Goal: Use online tool/utility

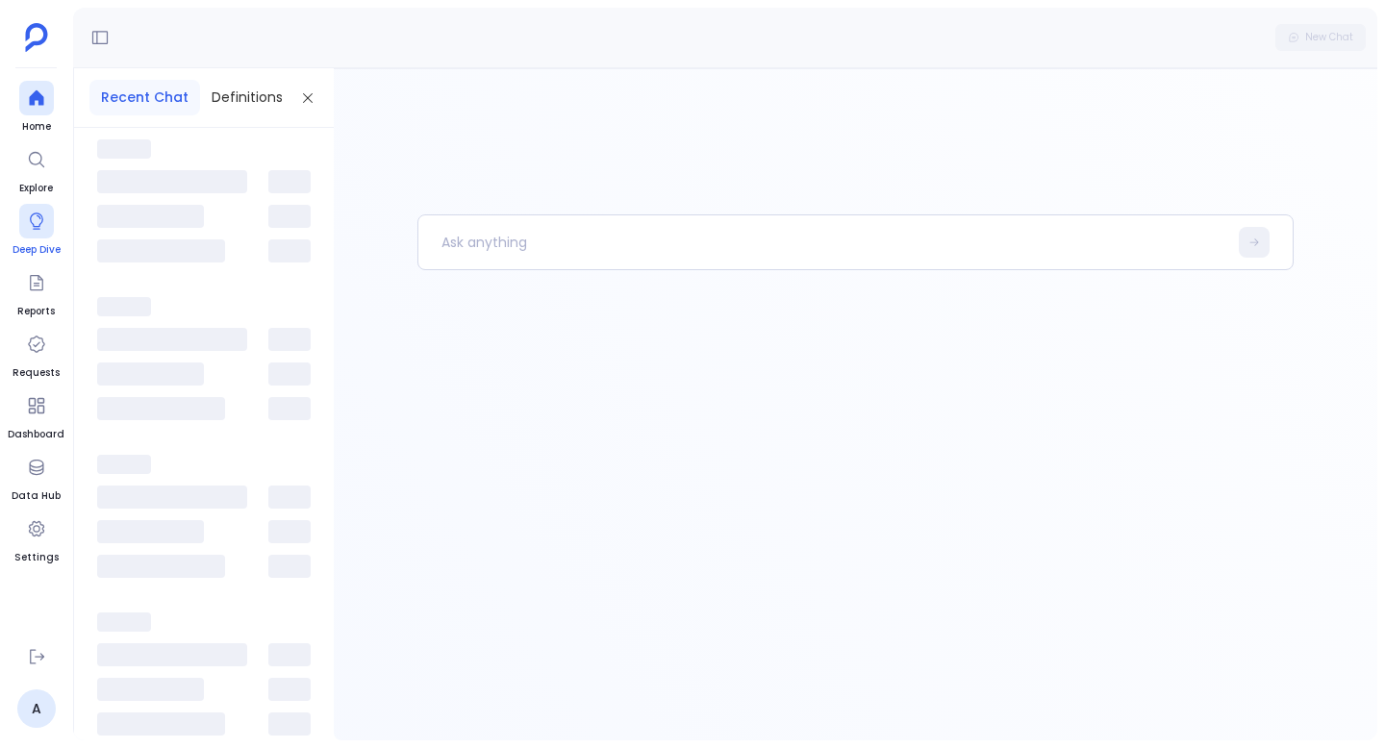
click at [32, 219] on icon at bounding box center [36, 221] width 19 height 19
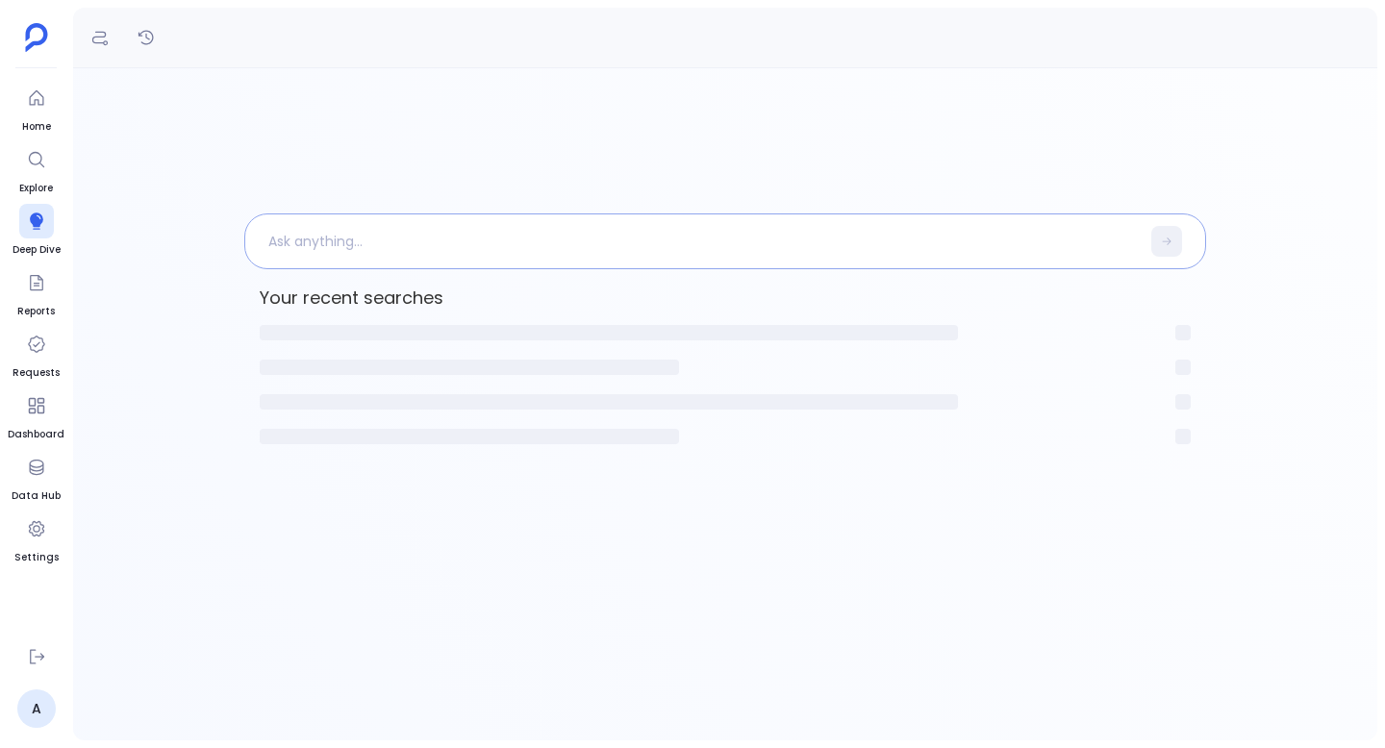
click at [423, 256] on p at bounding box center [692, 241] width 894 height 50
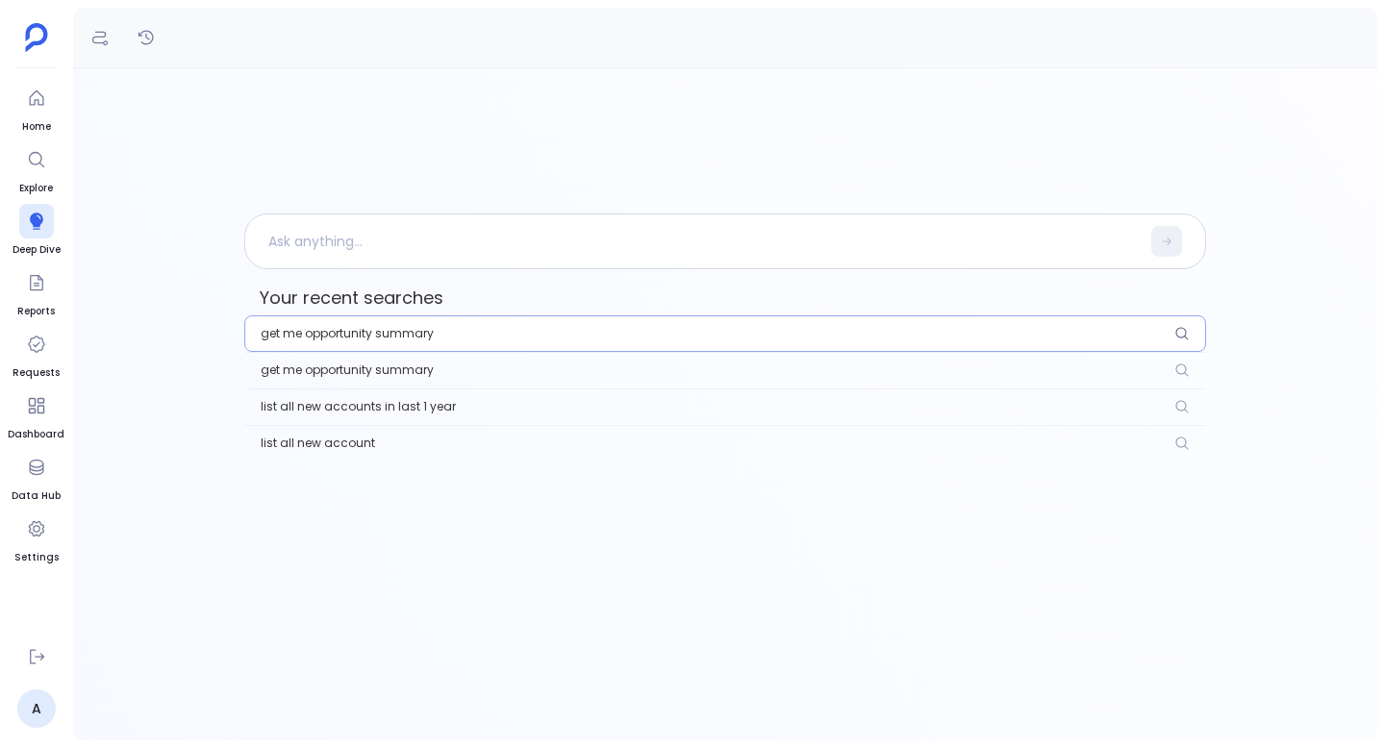
click at [358, 346] on button "get me opportunity summary" at bounding box center [725, 333] width 962 height 37
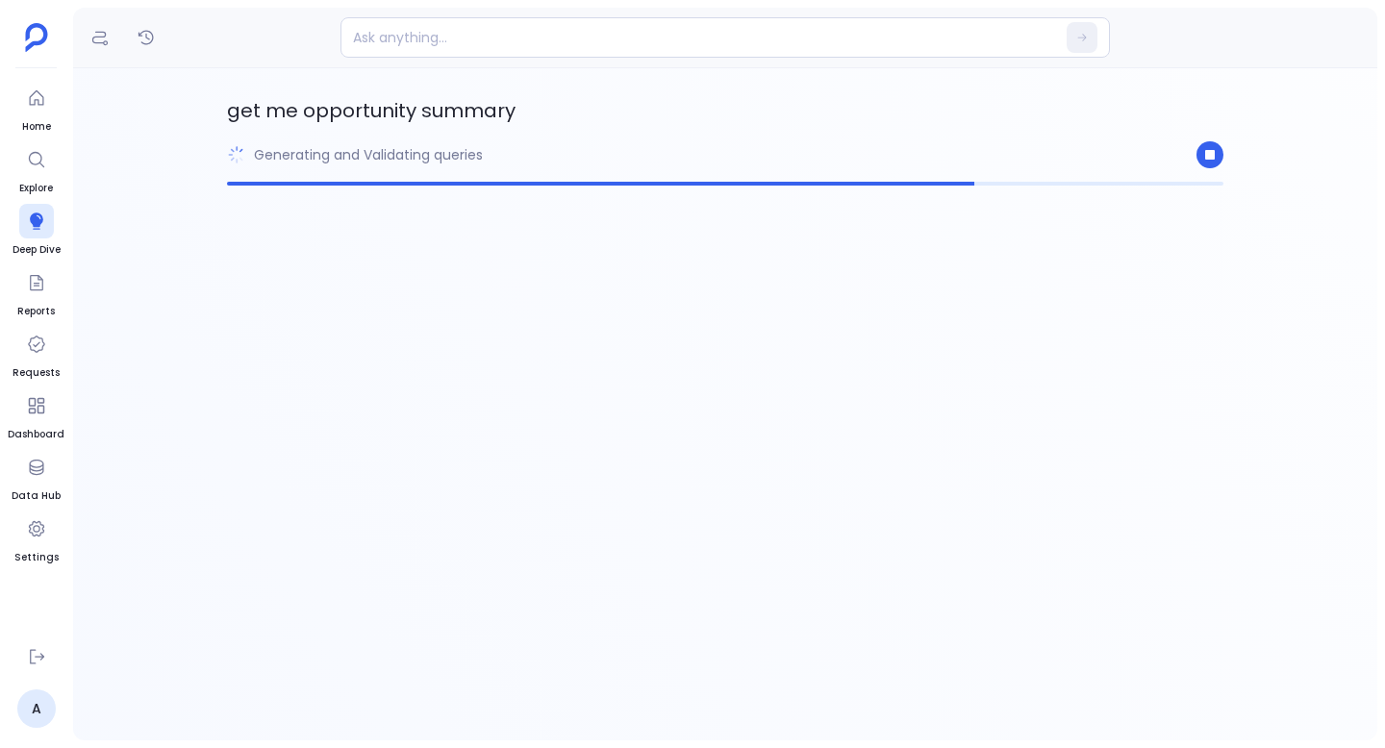
click at [435, 146] on p "Generating and Validating queries" at bounding box center [368, 154] width 229 height 19
